Goal: Task Accomplishment & Management: Use online tool/utility

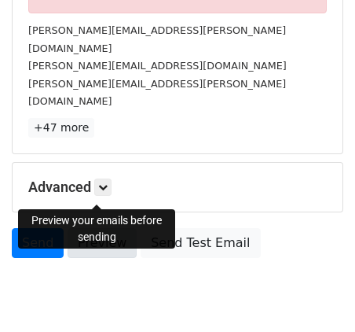
scroll to position [674, 0]
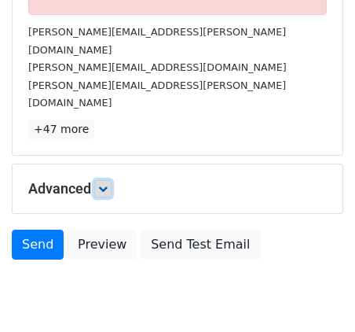
click at [108, 184] on icon at bounding box center [102, 188] width 9 height 9
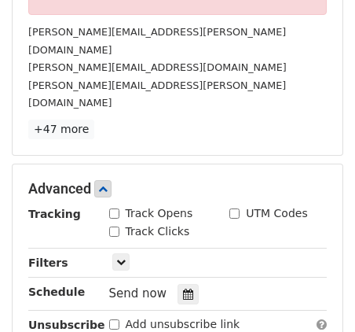
click at [113, 205] on div "Track Opens" at bounding box center [151, 213] width 84 height 17
click at [112, 208] on input "Track Opens" at bounding box center [114, 213] width 10 height 10
checkbox input "true"
click at [109, 227] on input "Track Clicks" at bounding box center [114, 232] width 10 height 10
checkbox input "true"
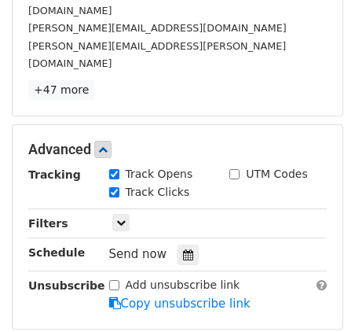
scroll to position [729, 0]
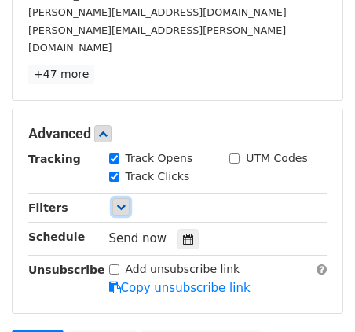
click at [121, 202] on icon at bounding box center [120, 206] width 9 height 9
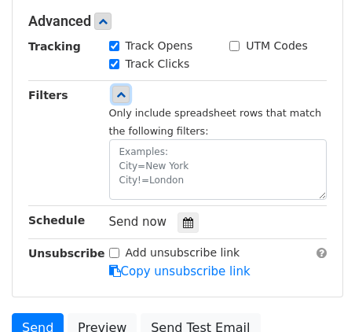
scroll to position [844, 0]
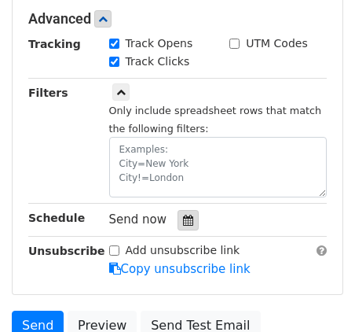
click at [183, 215] on icon at bounding box center [188, 220] width 10 height 11
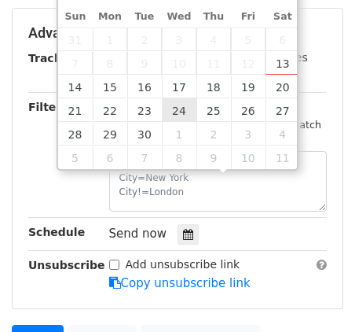
scroll to position [827, 0]
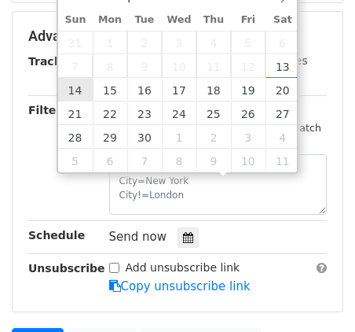
type input "[DATE] 12:00"
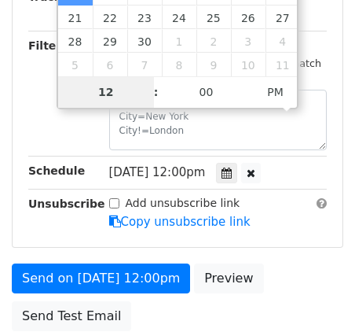
scroll to position [888, 0]
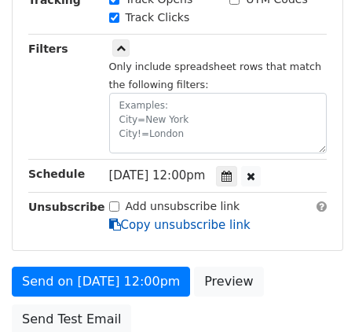
click at [208, 218] on link "Copy unsubscribe link" at bounding box center [180, 225] width 142 height 14
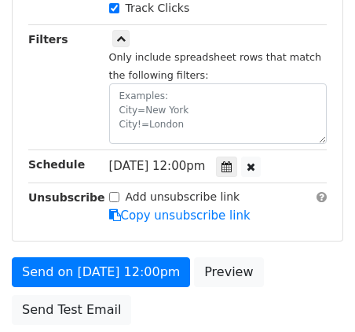
scroll to position [908, 0]
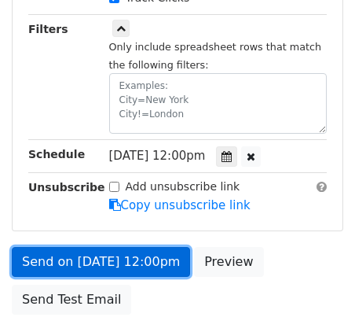
click at [151, 247] on link "Send on [DATE] 12:00pm" at bounding box center [101, 262] width 179 height 30
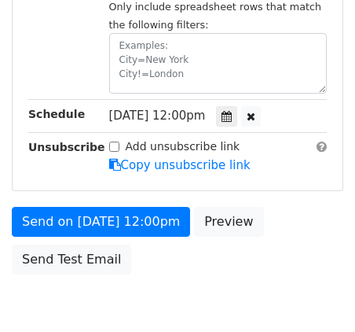
scroll to position [949, 0]
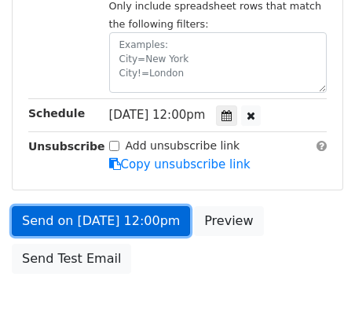
click at [120, 206] on link "Send on [DATE] 12:00pm" at bounding box center [101, 221] width 179 height 30
